Goal: Information Seeking & Learning: Find specific page/section

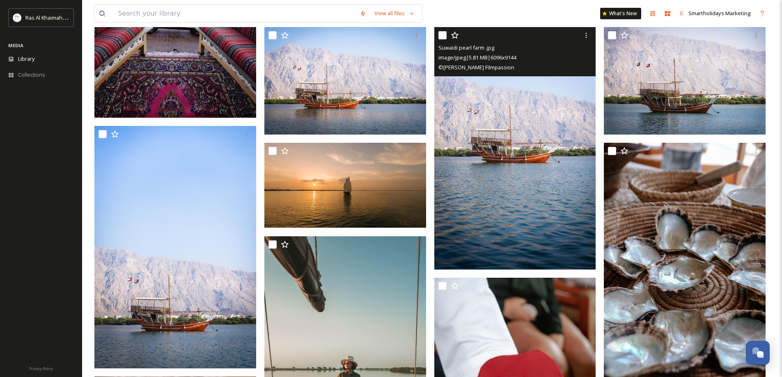
scroll to position [411, 0]
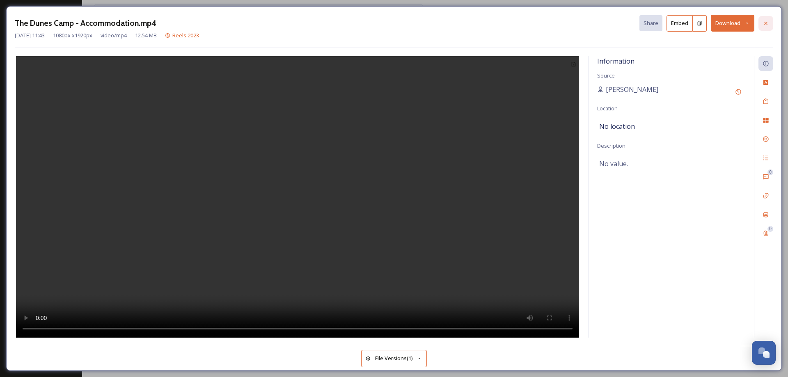
click at [767, 22] on icon at bounding box center [766, 23] width 7 height 7
